Goal: Information Seeking & Learning: Learn about a topic

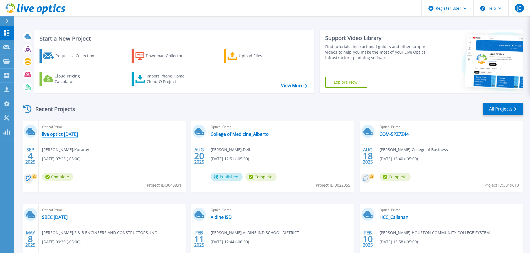
click at [68, 136] on link "live optics [DATE]" at bounding box center [60, 134] width 36 height 6
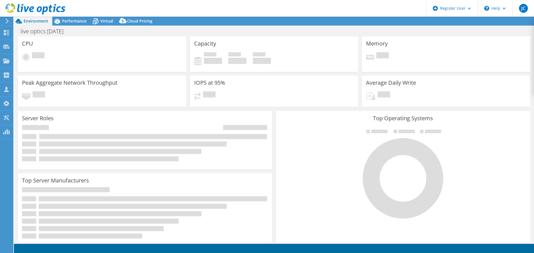
select select "USD"
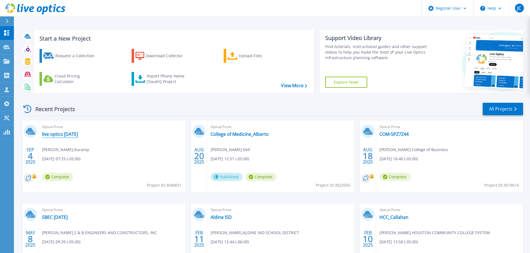
click at [58, 135] on link "live optics [DATE]" at bounding box center [60, 134] width 36 height 6
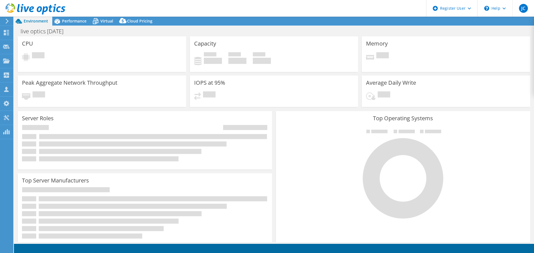
select select "USD"
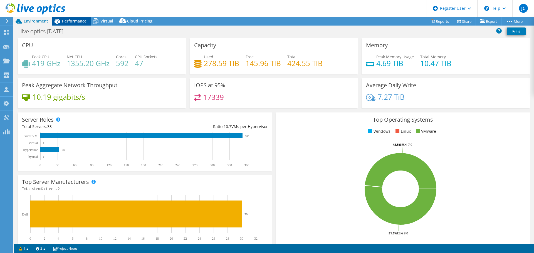
click at [77, 22] on span "Performance" at bounding box center [74, 20] width 24 height 5
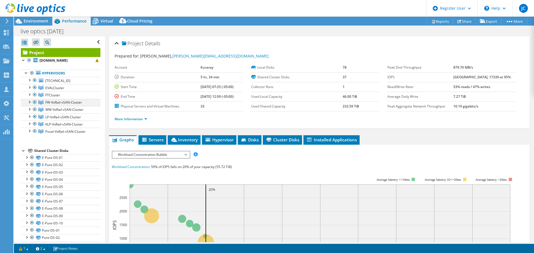
click at [30, 101] on div at bounding box center [29, 102] width 6 height 6
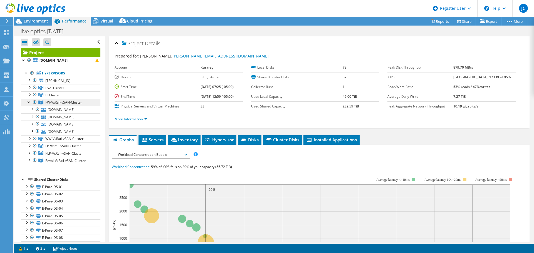
click at [56, 103] on span "FW-VxRail-vSAN-Cluster" at bounding box center [63, 102] width 37 height 5
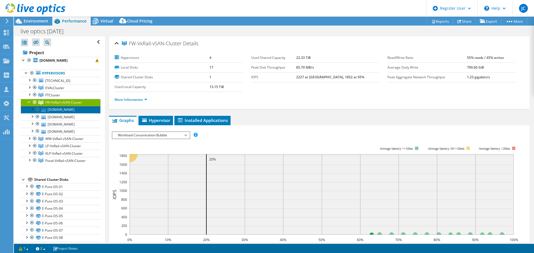
click at [59, 108] on link "fwesxi2.us.evalca.net" at bounding box center [60, 109] width 79 height 7
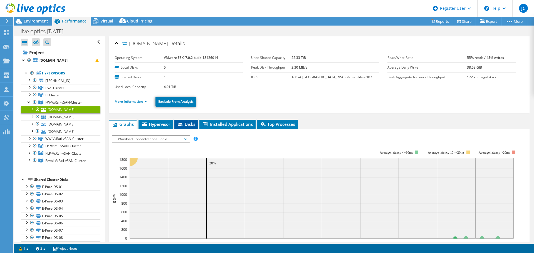
click at [187, 125] on span "Disks" at bounding box center [186, 124] width 18 height 6
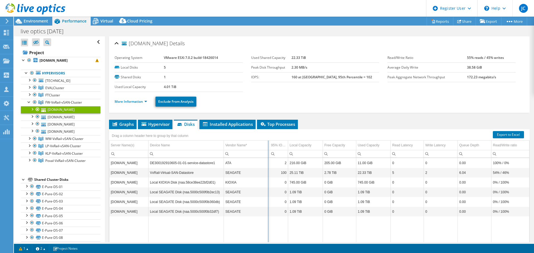
drag, startPoint x: 258, startPoint y: 145, endPoint x: 268, endPoint y: 148, distance: 10.3
click at [268, 148] on div "Drag a column header here to group by that column Server Name(s) Device Name Ve…" at bounding box center [319, 188] width 420 height 118
click at [63, 117] on link "fwesxi1.us.evalca.net" at bounding box center [60, 116] width 79 height 7
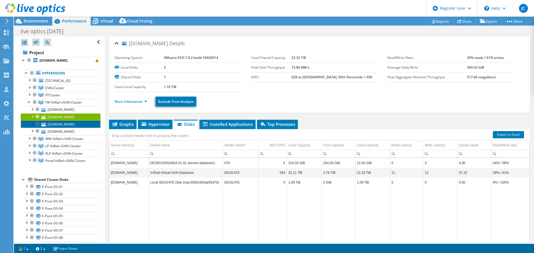
click at [63, 124] on link "fwesxi3.us.evalca.net" at bounding box center [60, 124] width 79 height 7
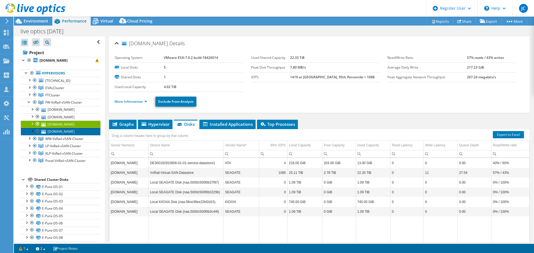
click at [62, 132] on link "fwesxi4.us.evalca.net" at bounding box center [60, 131] width 79 height 7
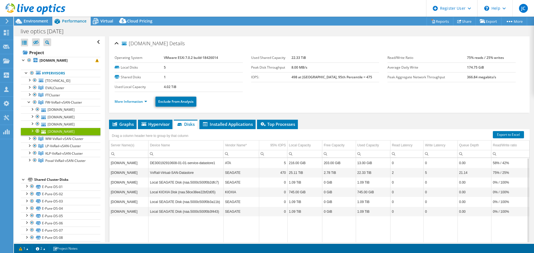
click at [292, 174] on td "25.11 TiB" at bounding box center [304, 173] width 35 height 10
click at [65, 125] on link "fwesxi3.us.evalca.net" at bounding box center [60, 124] width 79 height 7
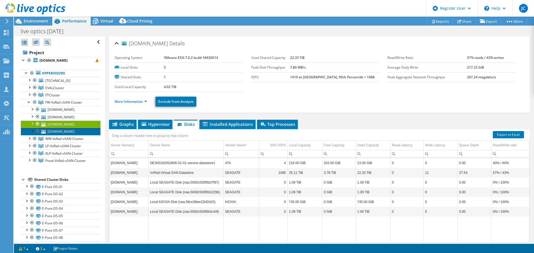
click at [68, 131] on link "fwesxi4.us.evalca.net" at bounding box center [60, 131] width 79 height 7
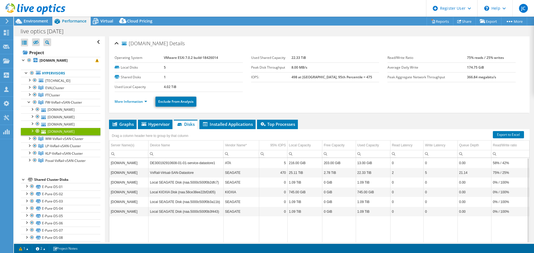
click at [297, 195] on td "745.00 GiB" at bounding box center [304, 192] width 35 height 10
click at [67, 125] on link "fwesxi3.us.evalca.net" at bounding box center [60, 124] width 79 height 7
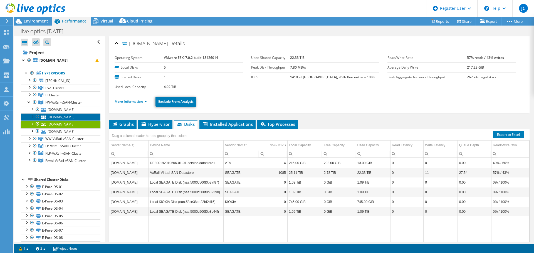
click at [70, 116] on link "fwesxi1.us.evalca.net" at bounding box center [60, 116] width 79 height 7
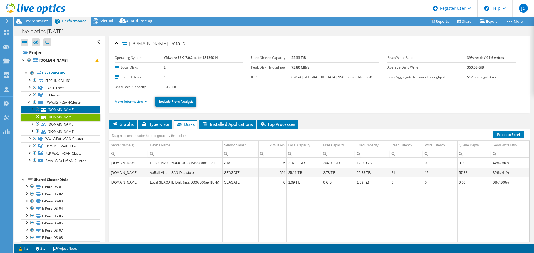
click at [58, 109] on link "fwesxi2.us.evalca.net" at bounding box center [60, 109] width 79 height 7
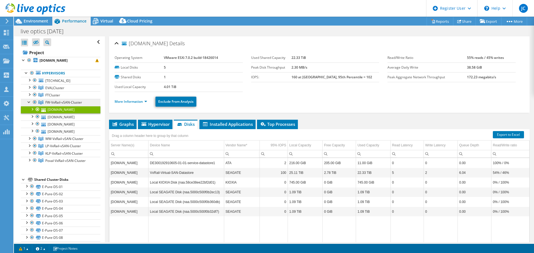
click at [58, 102] on span "FW-VxRail-vSAN-Cluster" at bounding box center [63, 102] width 37 height 5
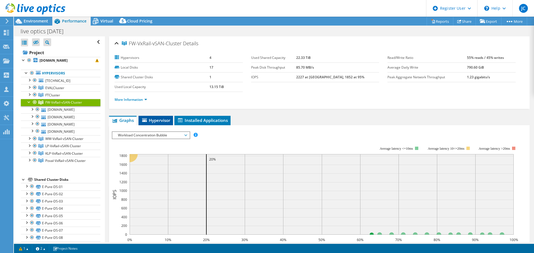
click at [160, 120] on span "Hypervisor" at bounding box center [155, 121] width 29 height 6
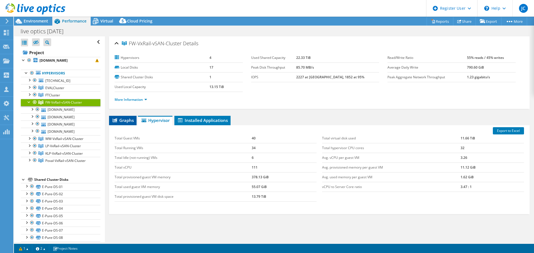
click at [130, 123] on span "Graphs" at bounding box center [123, 121] width 22 height 6
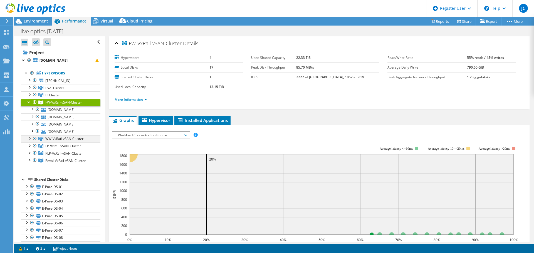
click at [29, 138] on div at bounding box center [29, 138] width 6 height 6
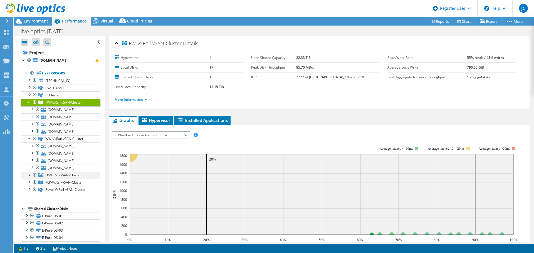
click at [29, 174] on div at bounding box center [29, 175] width 6 height 6
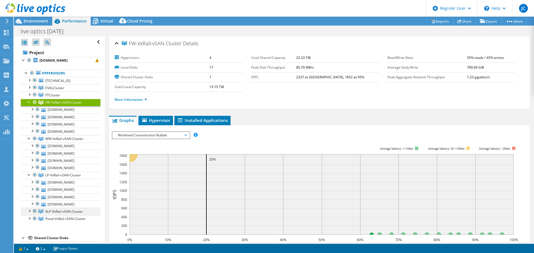
click at [28, 212] on div at bounding box center [29, 211] width 6 height 6
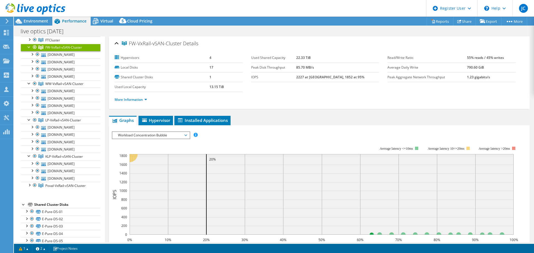
scroll to position [56, 0]
click at [30, 186] on div at bounding box center [29, 185] width 6 height 6
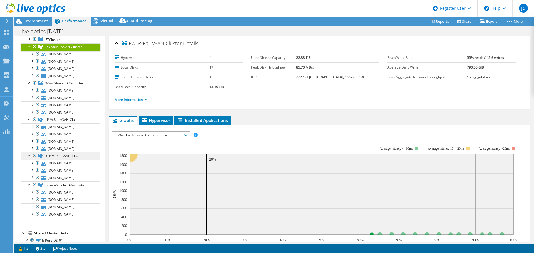
click at [72, 157] on span "KLP-VxRail-vSAN-Cluster" at bounding box center [64, 156] width 38 height 5
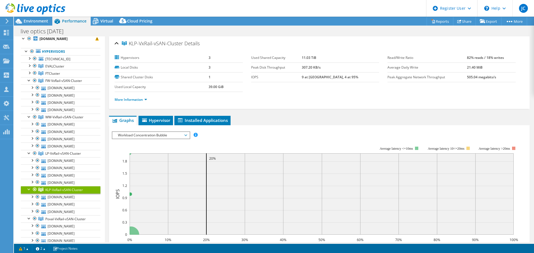
scroll to position [0, 0]
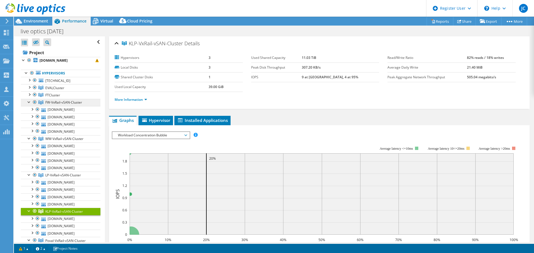
click at [58, 102] on span "FW-VxRail-vSAN-Cluster" at bounding box center [63, 102] width 37 height 5
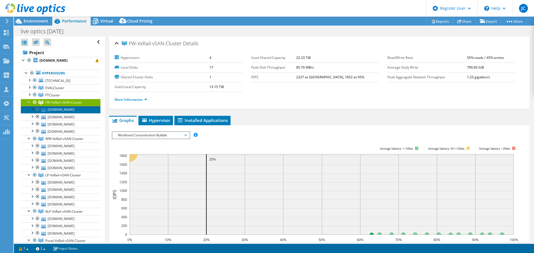
click at [62, 109] on link "fwesxi2.us.evalca.net" at bounding box center [60, 109] width 79 height 7
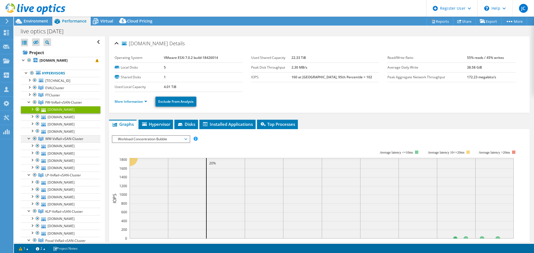
click at [28, 138] on div at bounding box center [29, 138] width 6 height 6
click at [29, 147] on div at bounding box center [29, 146] width 6 height 6
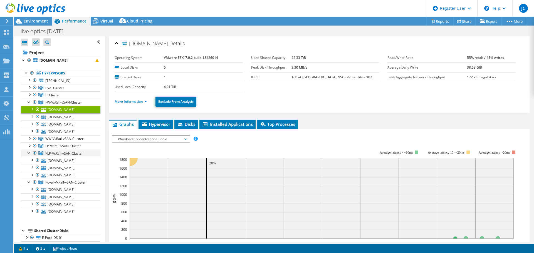
click at [27, 153] on div at bounding box center [29, 153] width 6 height 6
click at [28, 160] on div at bounding box center [29, 160] width 6 height 6
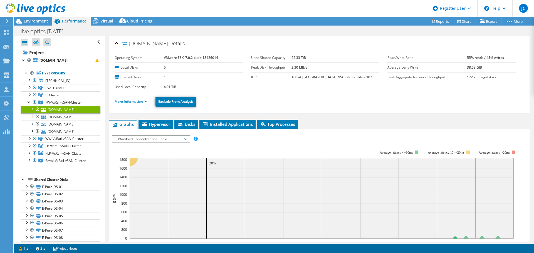
click at [23, 180] on div at bounding box center [24, 180] width 6 height 6
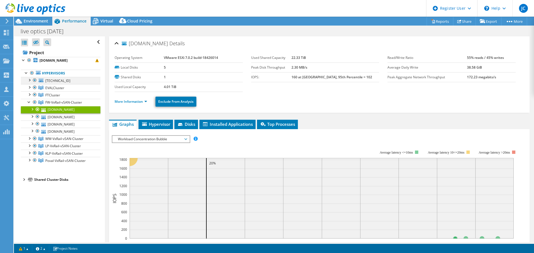
click at [34, 79] on div at bounding box center [35, 80] width 6 height 7
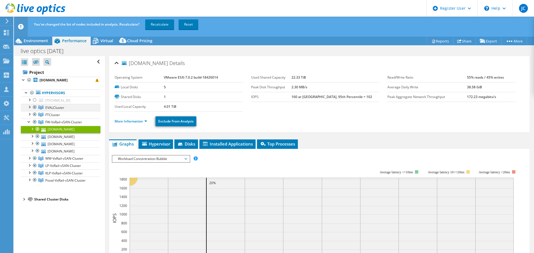
click at [33, 107] on div at bounding box center [35, 107] width 6 height 7
click at [35, 113] on div at bounding box center [35, 114] width 6 height 7
